Goal: Connect with others: Connect with other users

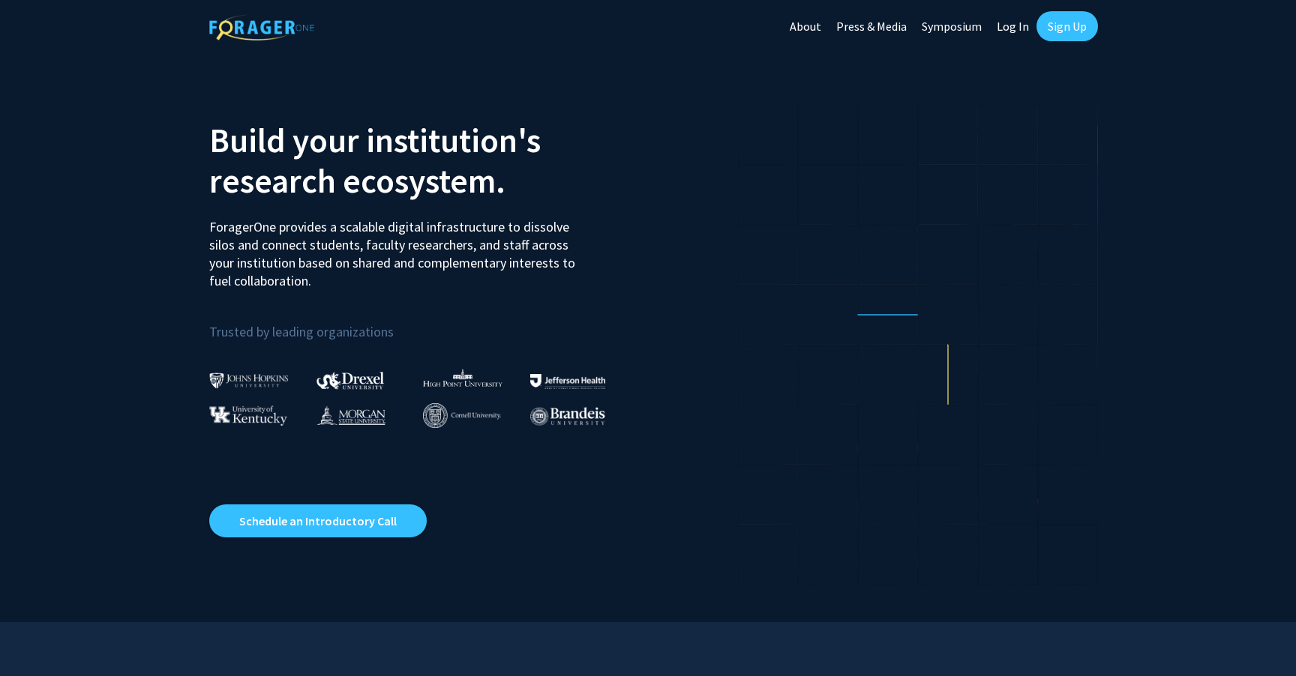
click at [1018, 29] on link "Log In" at bounding box center [1012, 26] width 47 height 52
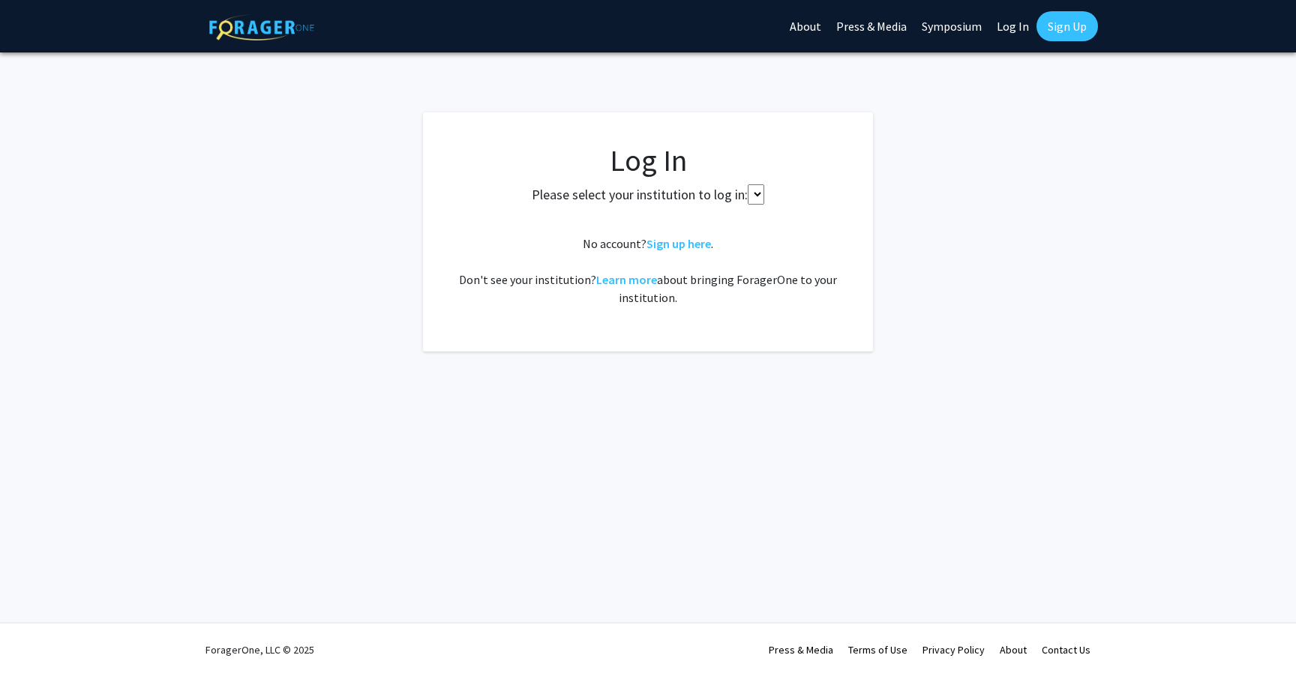
select select
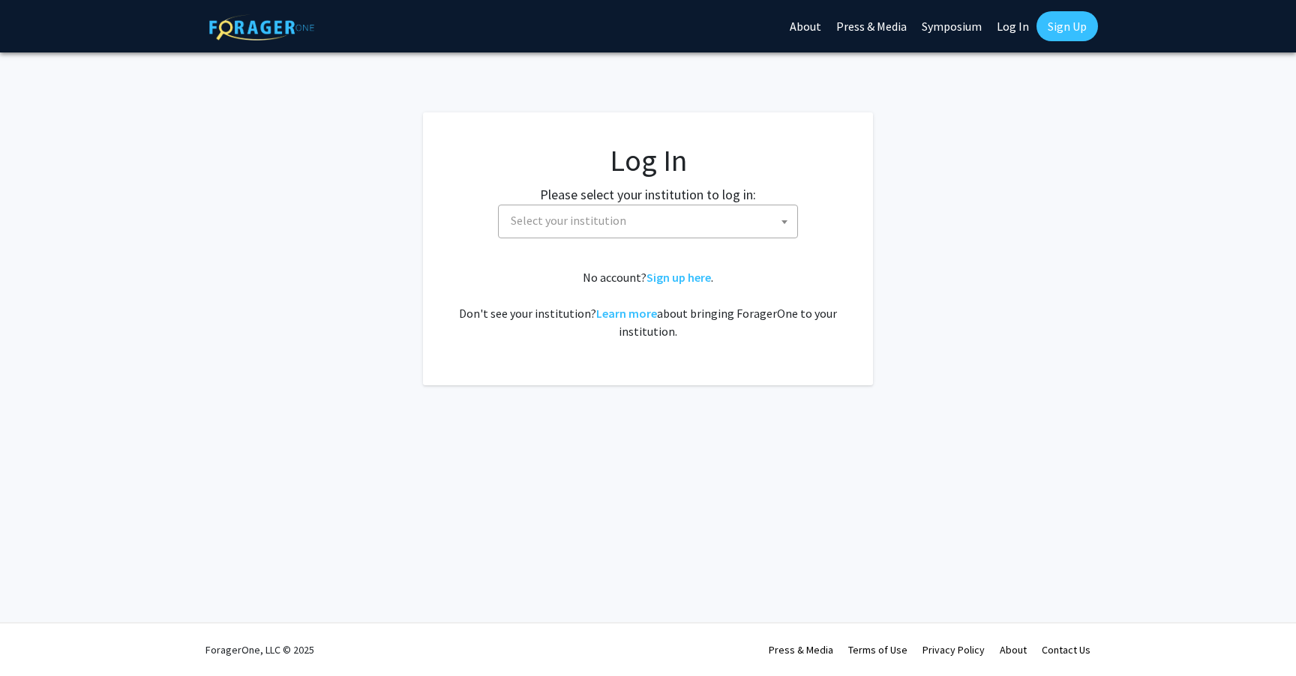
click at [577, 223] on span "Select your institution" at bounding box center [568, 220] width 115 height 15
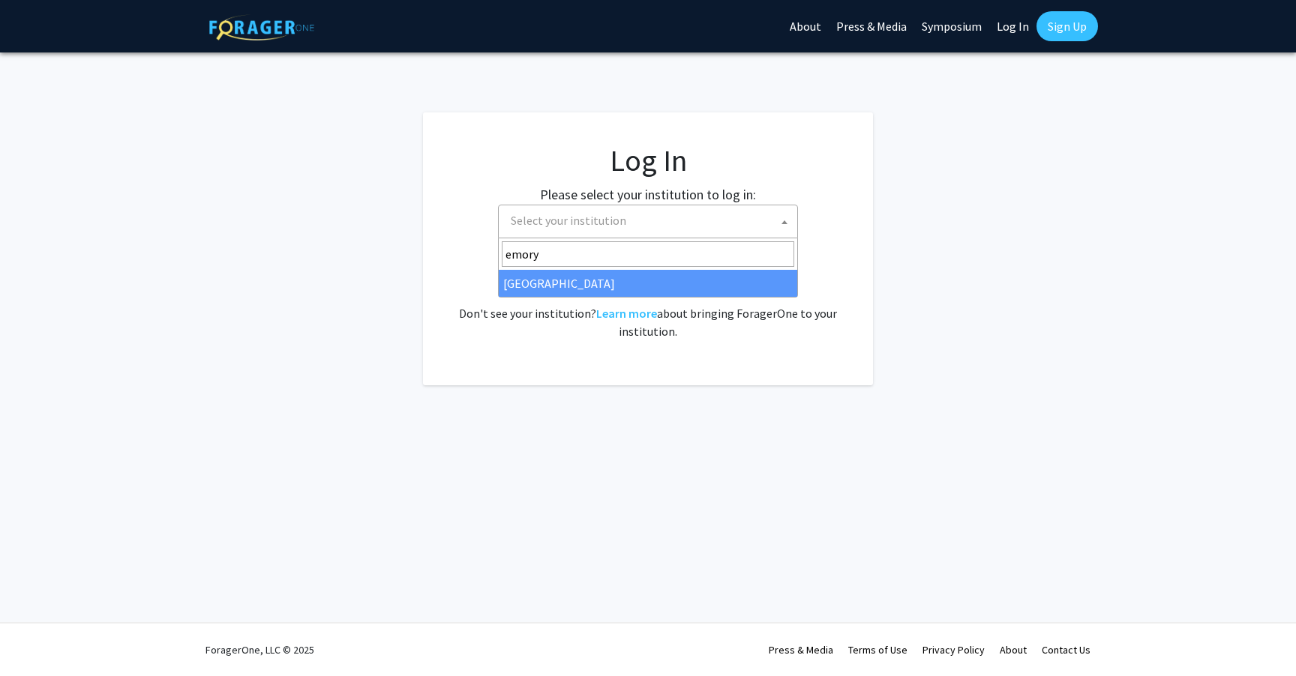
type input "emory"
select select "12"
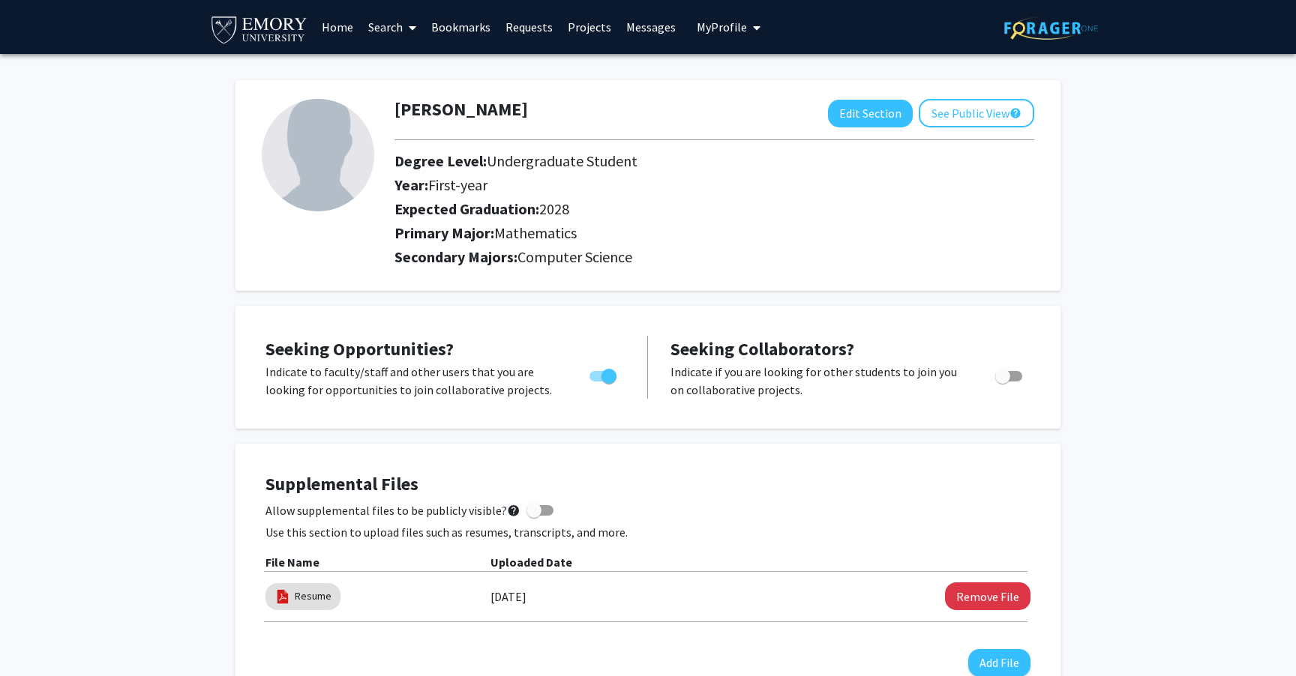
click at [626, 27] on link "Messages" at bounding box center [651, 27] width 64 height 52
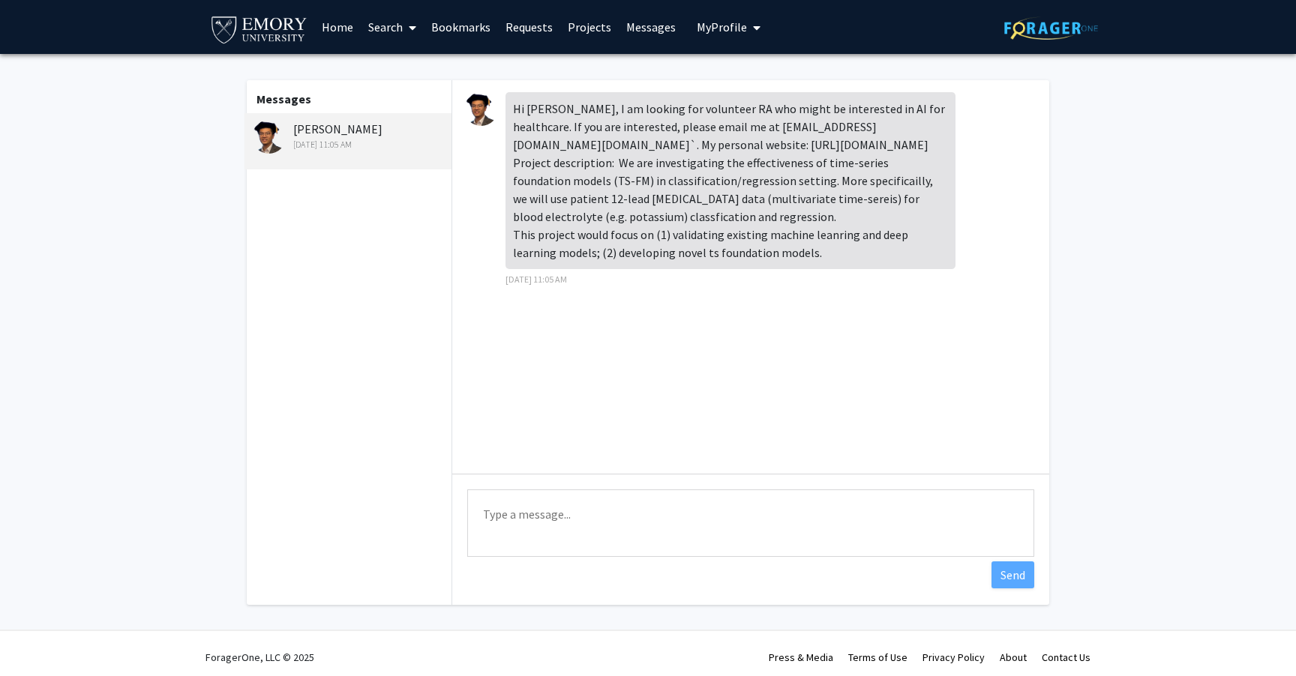
click at [479, 104] on img at bounding box center [481, 109] width 34 height 34
click at [275, 134] on img at bounding box center [269, 137] width 34 height 34
click at [333, 26] on link "Home" at bounding box center [337, 27] width 46 height 52
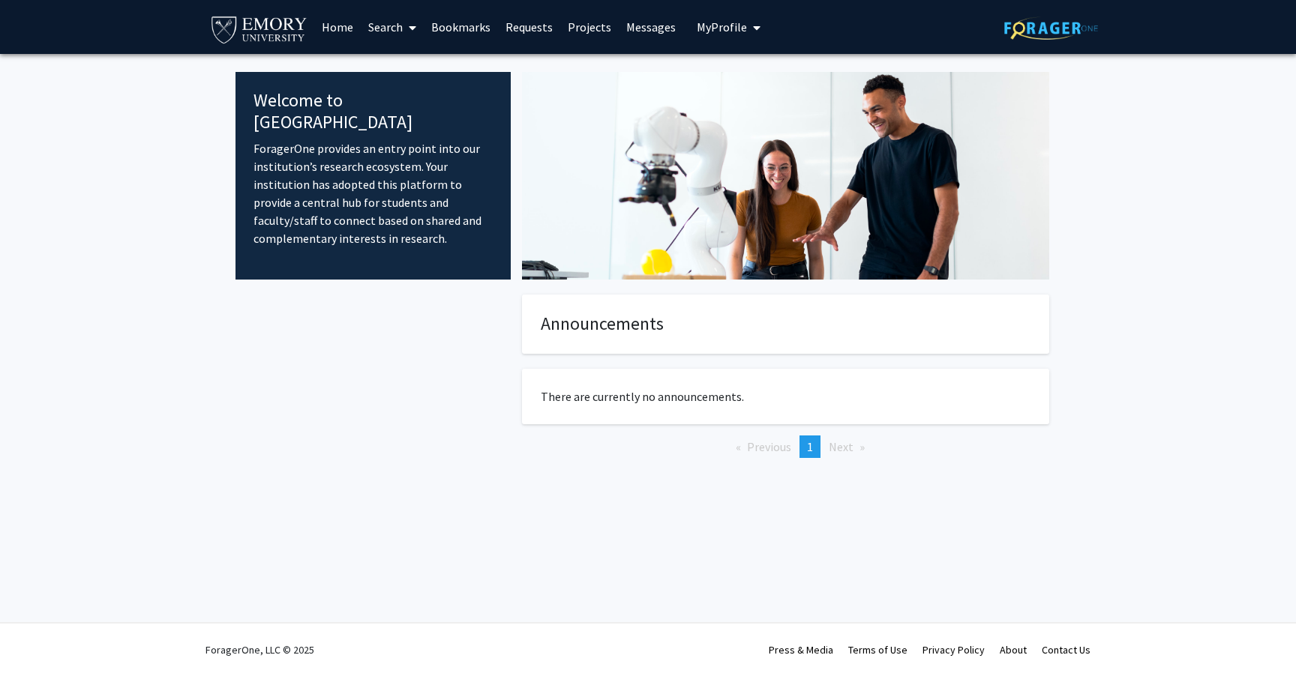
click at [403, 27] on span at bounding box center [409, 27] width 13 height 52
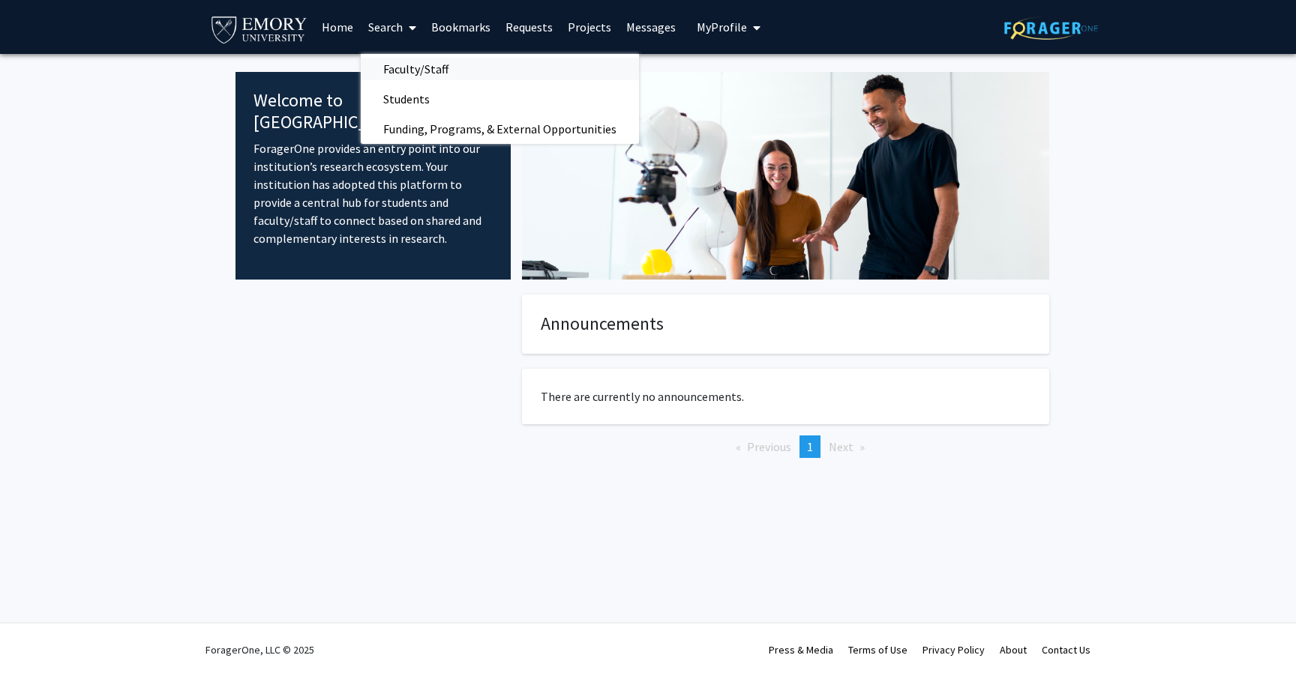
click at [413, 71] on span "Faculty/Staff" at bounding box center [416, 69] width 110 height 30
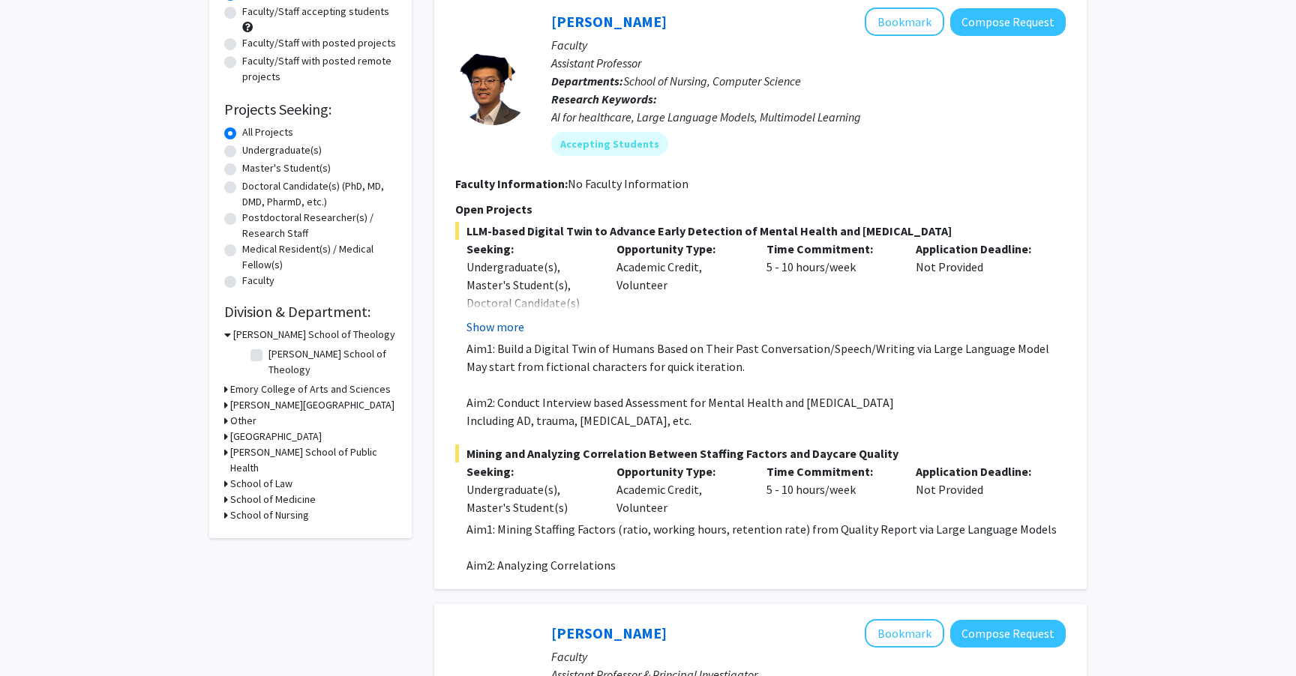
scroll to position [157, 0]
click at [512, 325] on button "Show more" at bounding box center [495, 328] width 58 height 18
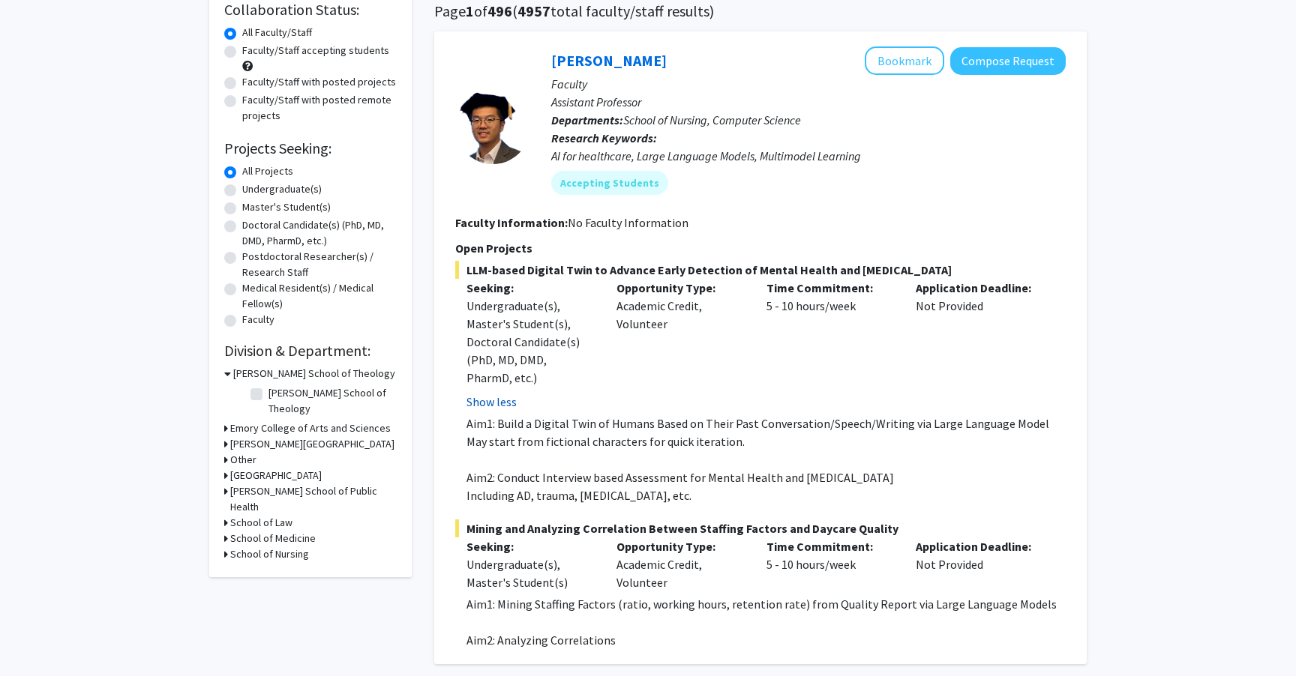
scroll to position [70, 0]
